Goal: Find specific page/section: Find specific page/section

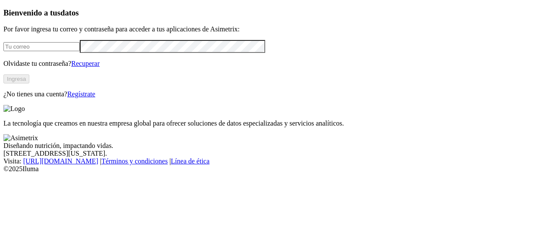
click at [80, 51] on input "email" at bounding box center [41, 46] width 76 height 9
type input "[PERSON_NAME][EMAIL_ADDRESS][PERSON_NAME][DOMAIN_NAME]"
click at [107, 53] on form "[PERSON_NAME][EMAIL_ADDRESS][PERSON_NAME][DOMAIN_NAME]" at bounding box center [275, 46] width 545 height 12
click at [29, 84] on button "Ingresa" at bounding box center [16, 79] width 26 height 9
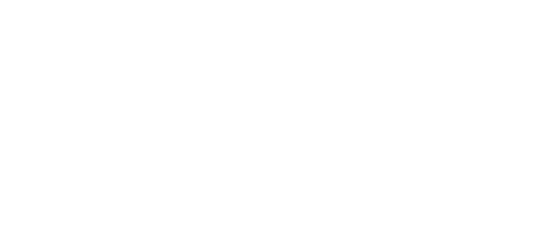
type input "AVICA"
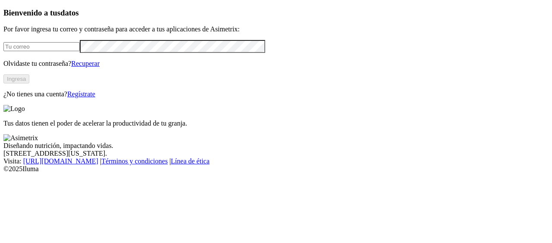
click at [80, 51] on input "email" at bounding box center [41, 46] width 76 height 9
type input "[PERSON_NAME][EMAIL_ADDRESS][PERSON_NAME][DOMAIN_NAME]"
click at [29, 84] on button "Ingresa" at bounding box center [16, 79] width 26 height 9
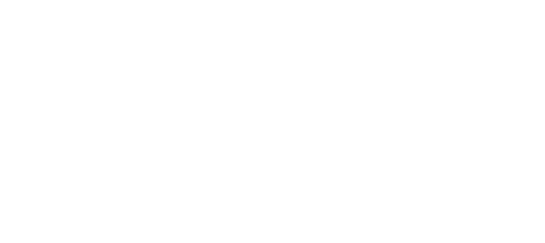
type input "avica"
